Goal: Task Accomplishment & Management: Manage account settings

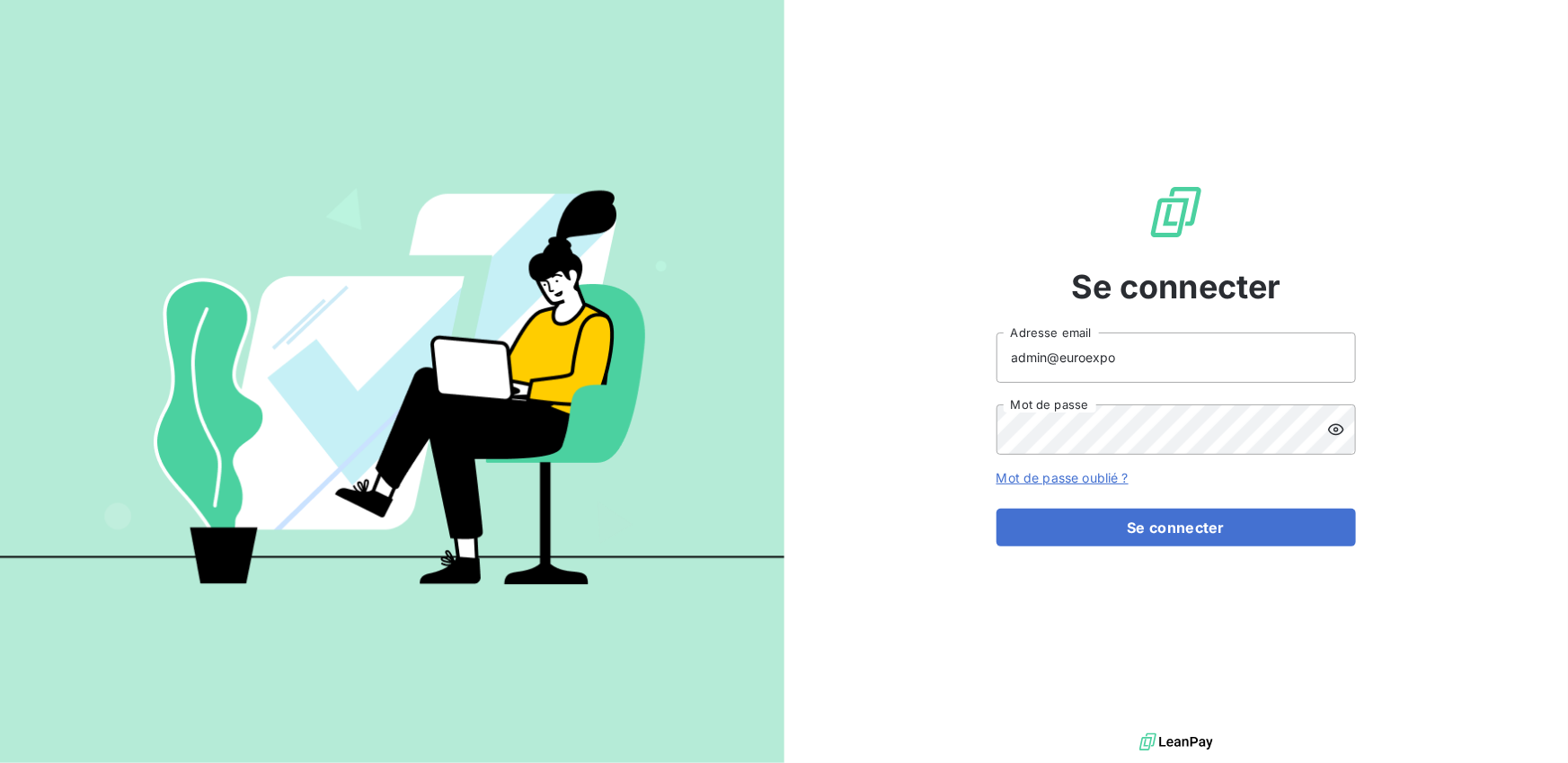
click at [1139, 363] on input "admin@euroexpo" at bounding box center [1176, 357] width 360 height 51
type input "admin@lomme"
click at [996, 509] on button "Se connecter" at bounding box center [1176, 528] width 360 height 38
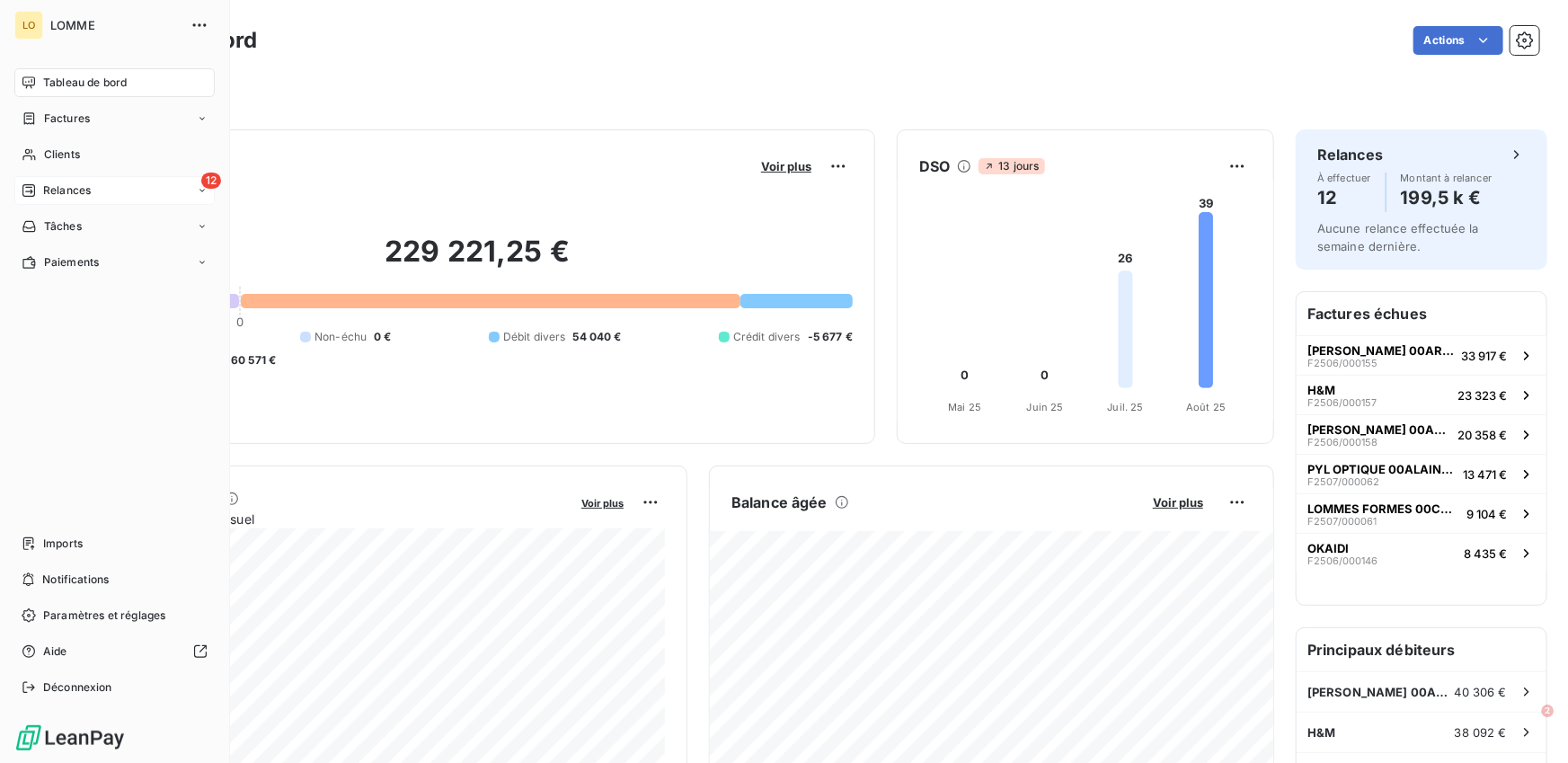
click at [37, 188] on div "Relances" at bounding box center [56, 190] width 69 height 16
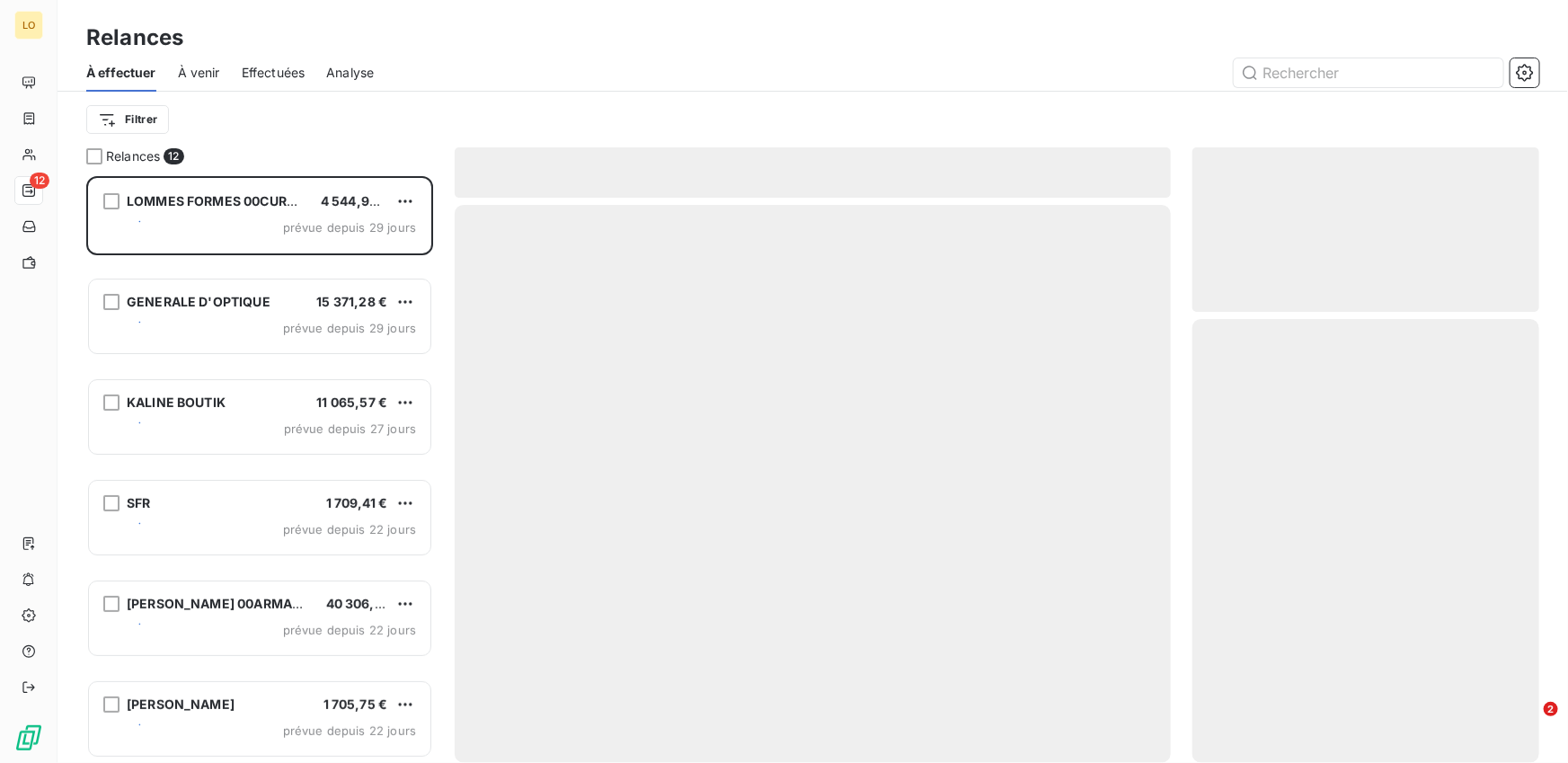
scroll to position [587, 346]
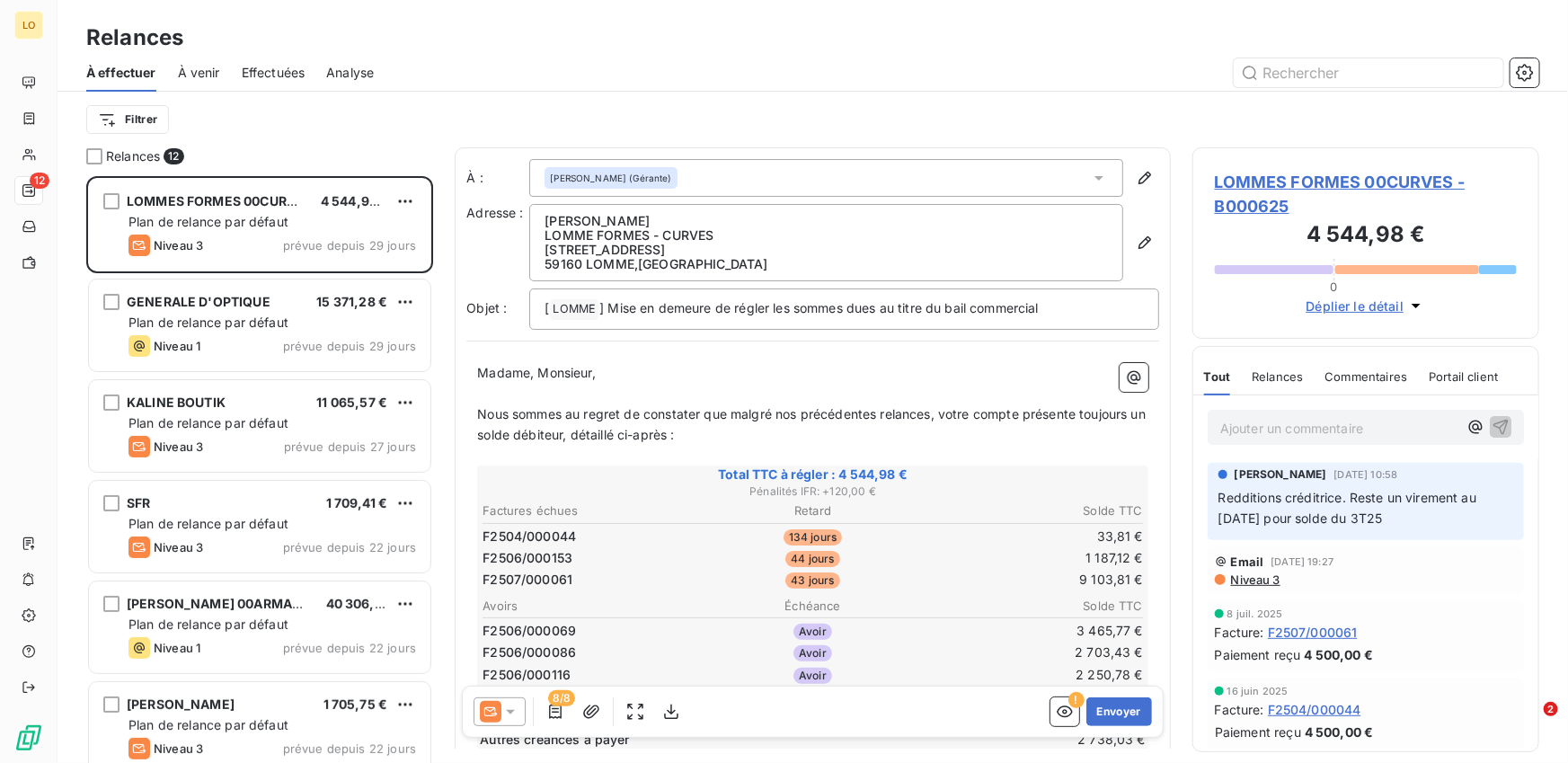
click at [255, 79] on span "Effectuées" at bounding box center [273, 73] width 64 height 18
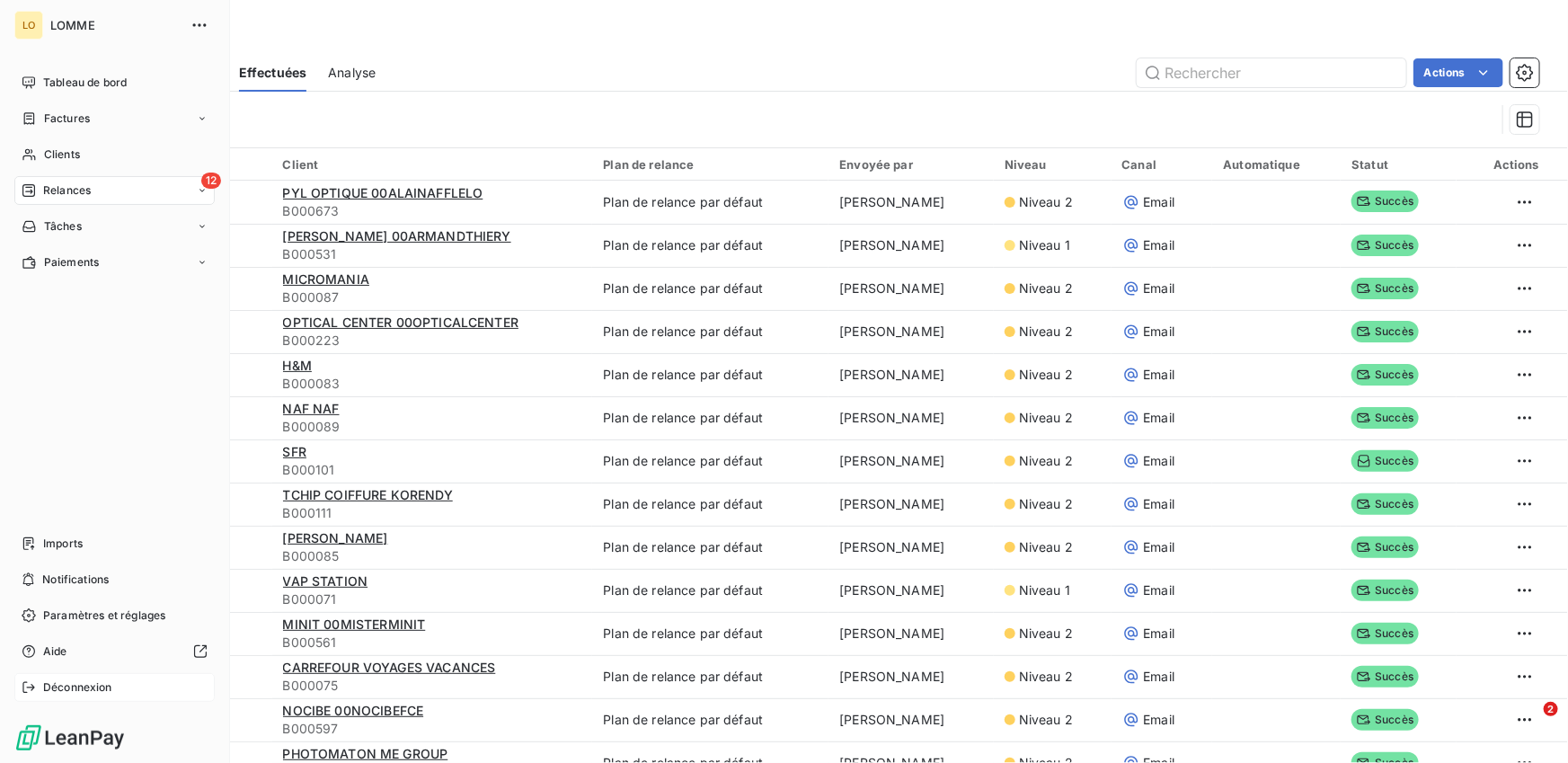
click at [29, 690] on icon at bounding box center [29, 688] width 14 height 14
